Goal: Task Accomplishment & Management: Manage account settings

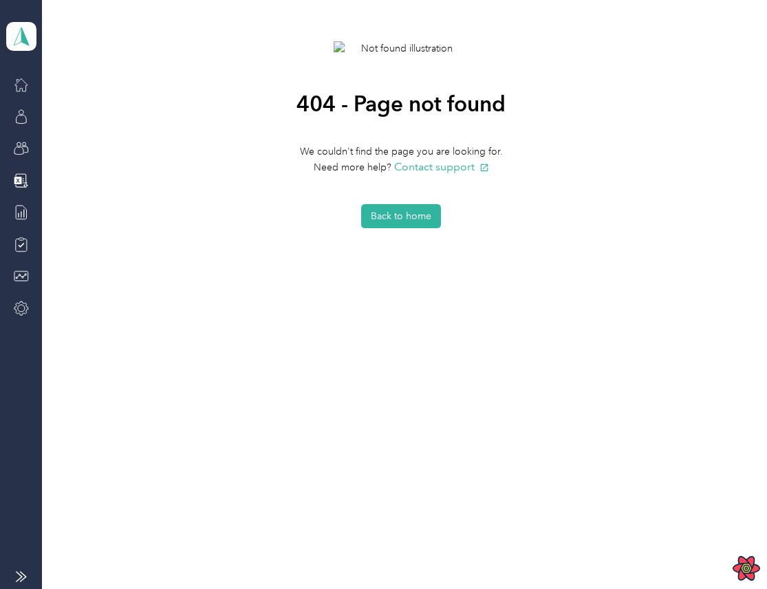
click at [10, 51] on div "Team dashboard" at bounding box center [21, 36] width 30 height 48
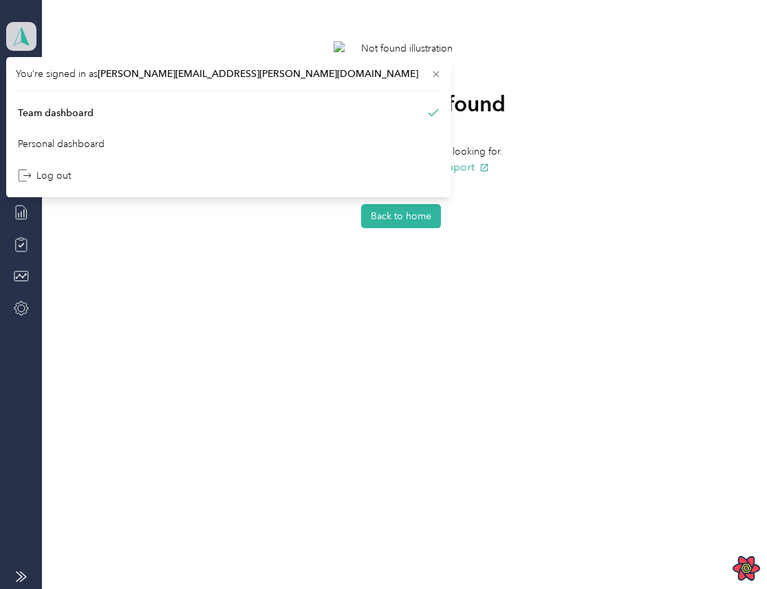
click at [13, 44] on icon at bounding box center [21, 36] width 21 height 19
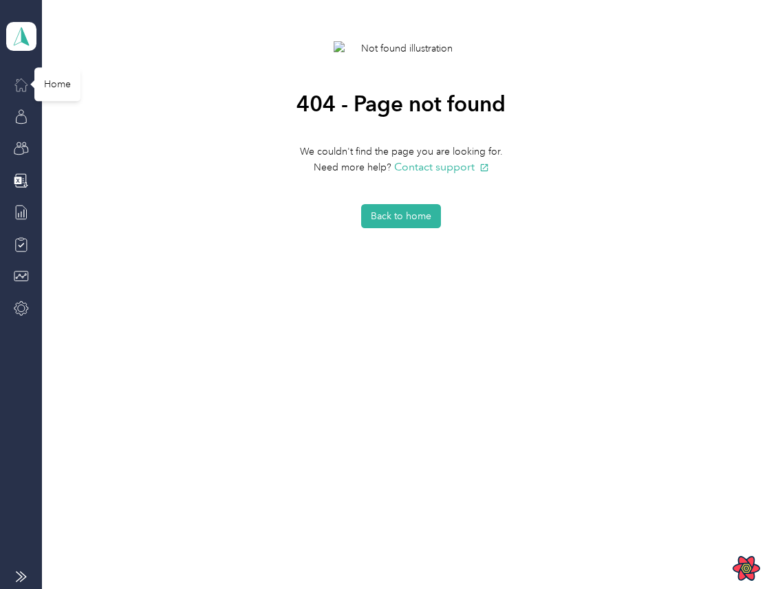
click at [19, 84] on icon at bounding box center [21, 84] width 15 height 15
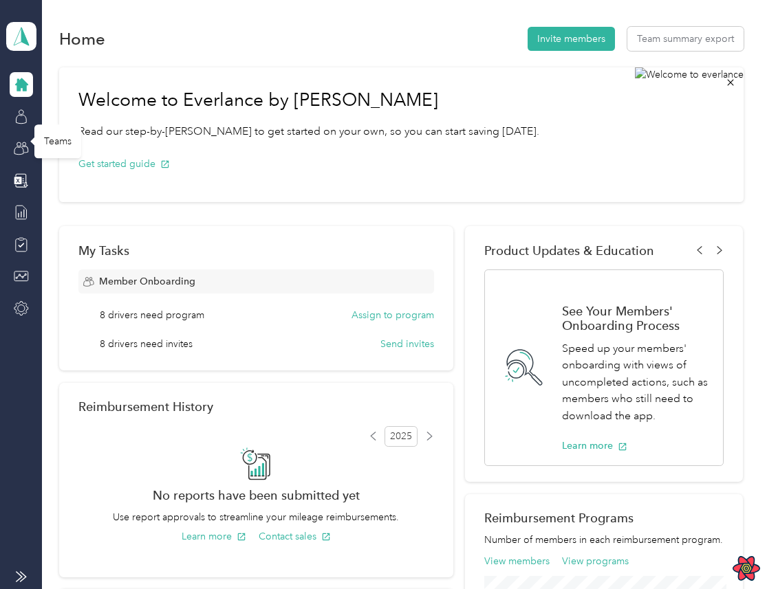
click at [9, 22] on div "Team dashboard" at bounding box center [21, 36] width 30 height 29
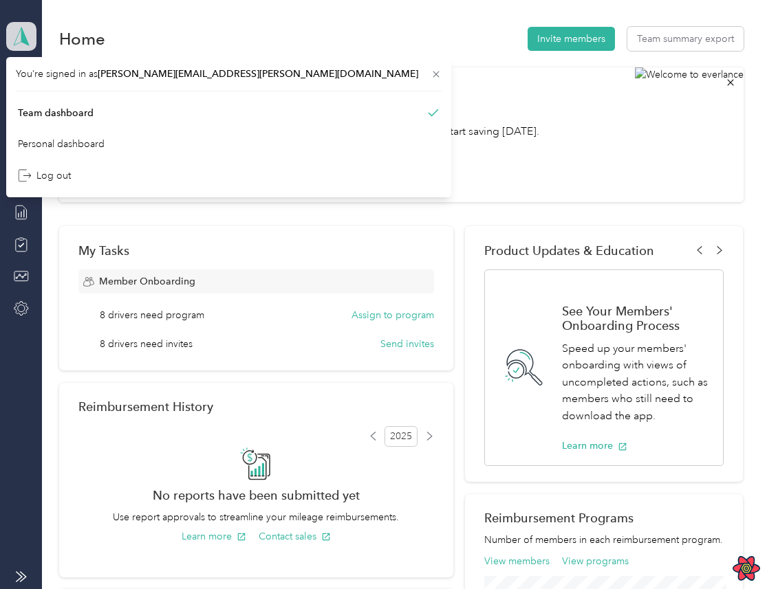
click at [14, 27] on icon at bounding box center [21, 36] width 21 height 19
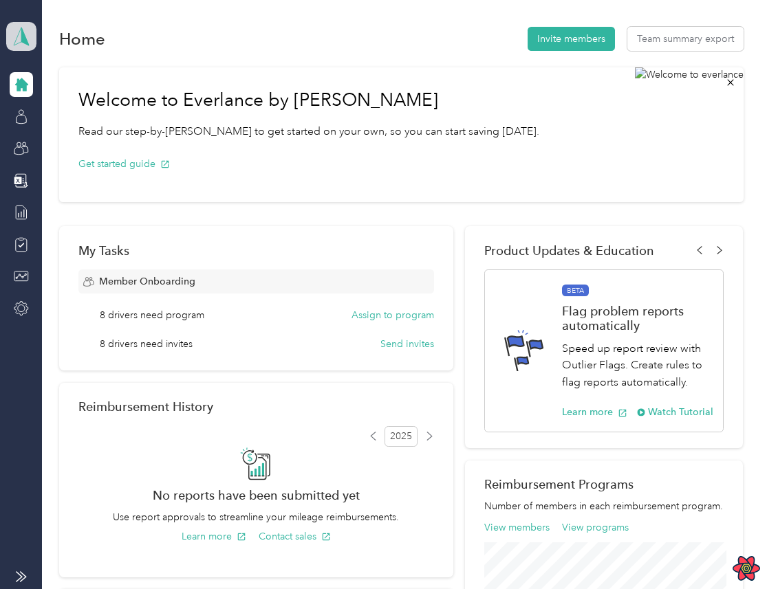
click at [21, 40] on polygon at bounding box center [25, 36] width 8 height 18
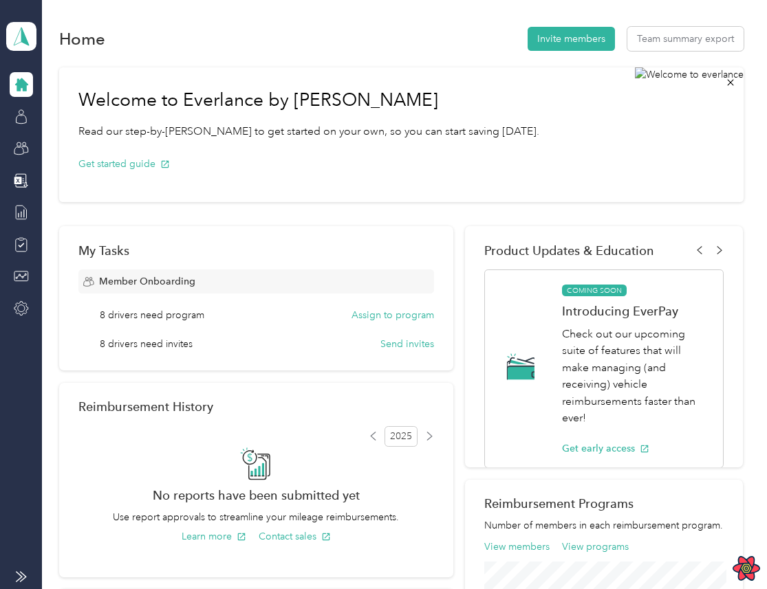
click at [81, 165] on div "Log out" at bounding box center [229, 176] width 426 height 24
